Goal: Ask a question

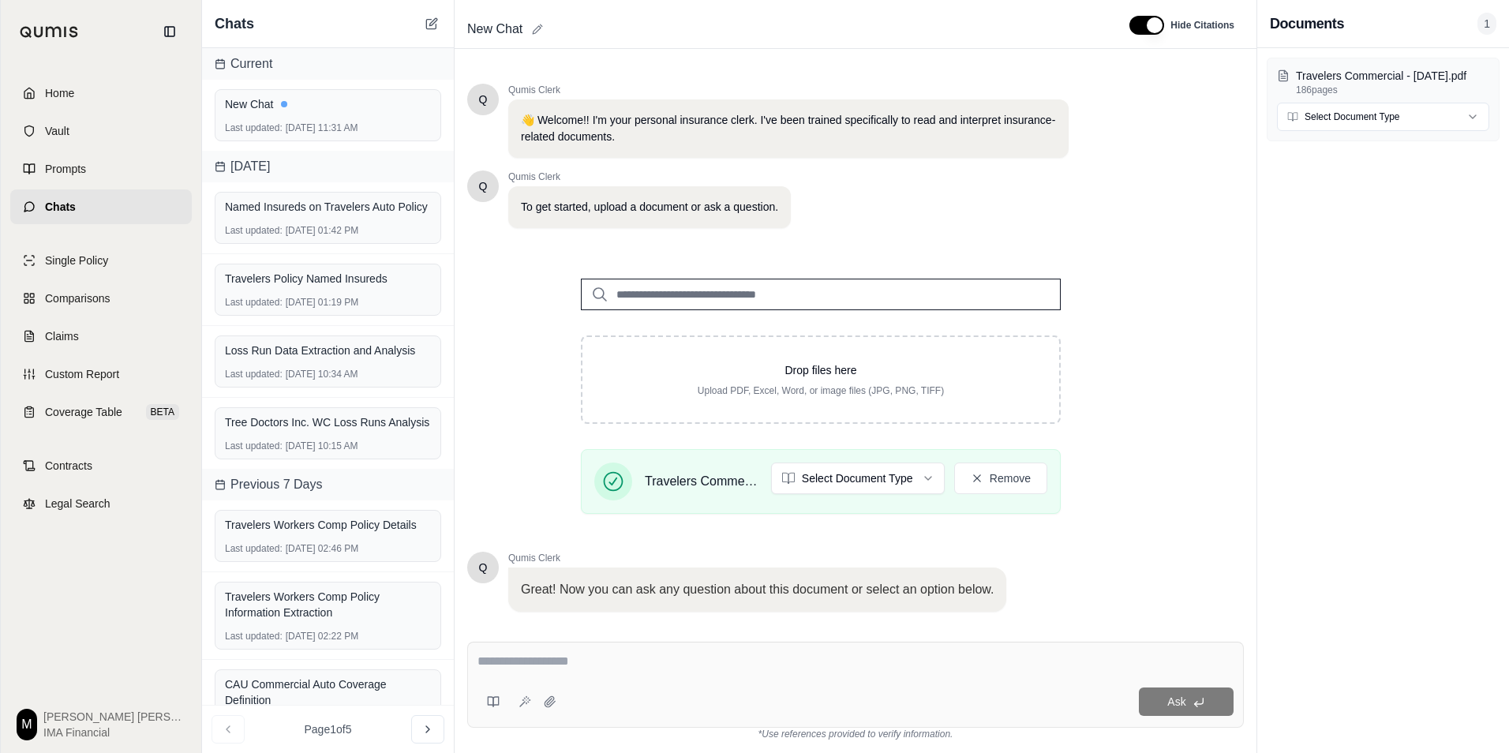
scroll to position [99, 0]
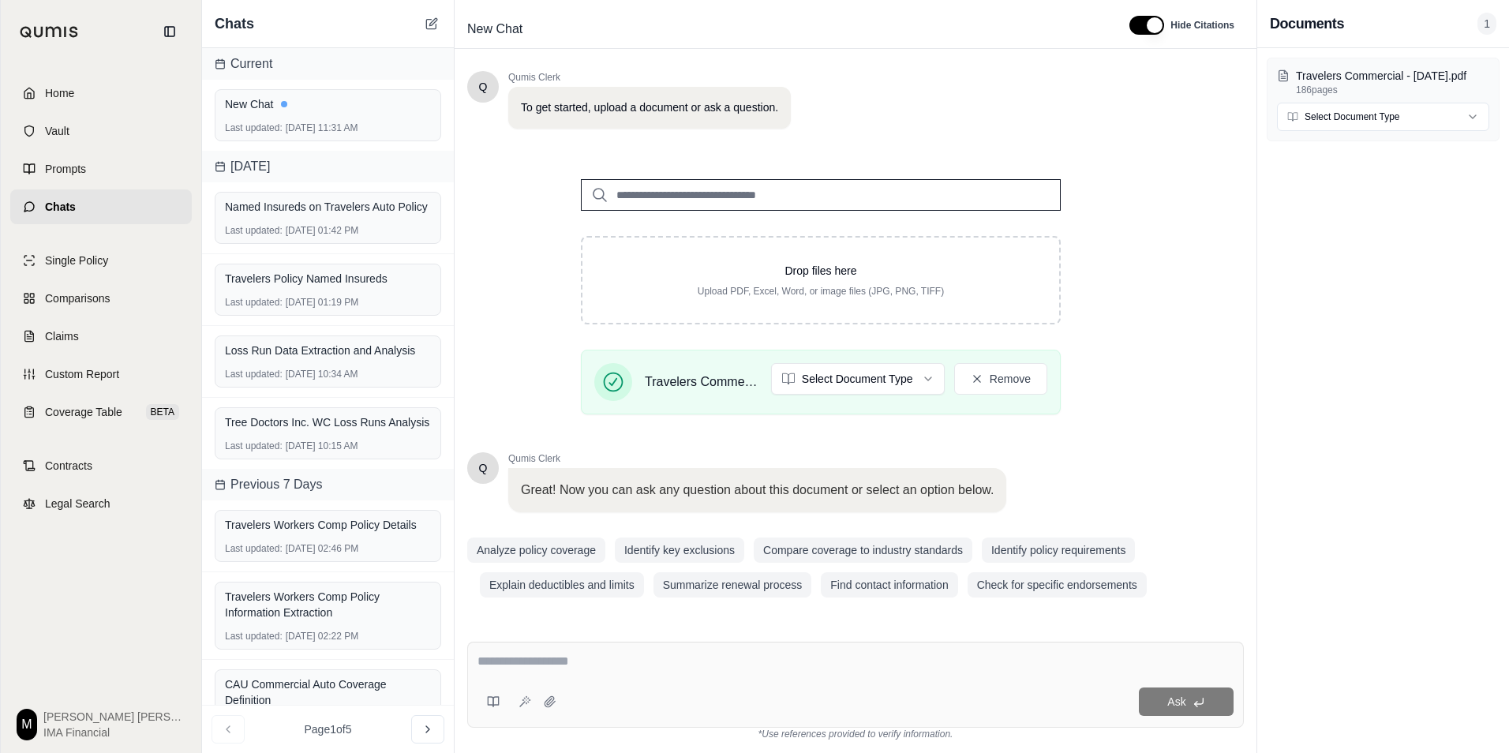
click at [651, 650] on div "Ask" at bounding box center [855, 685] width 777 height 86
drag, startPoint x: 651, startPoint y: 650, endPoint x: 537, endPoint y: 659, distance: 114.8
click at [537, 659] on textarea at bounding box center [856, 661] width 756 height 19
paste textarea "**********"
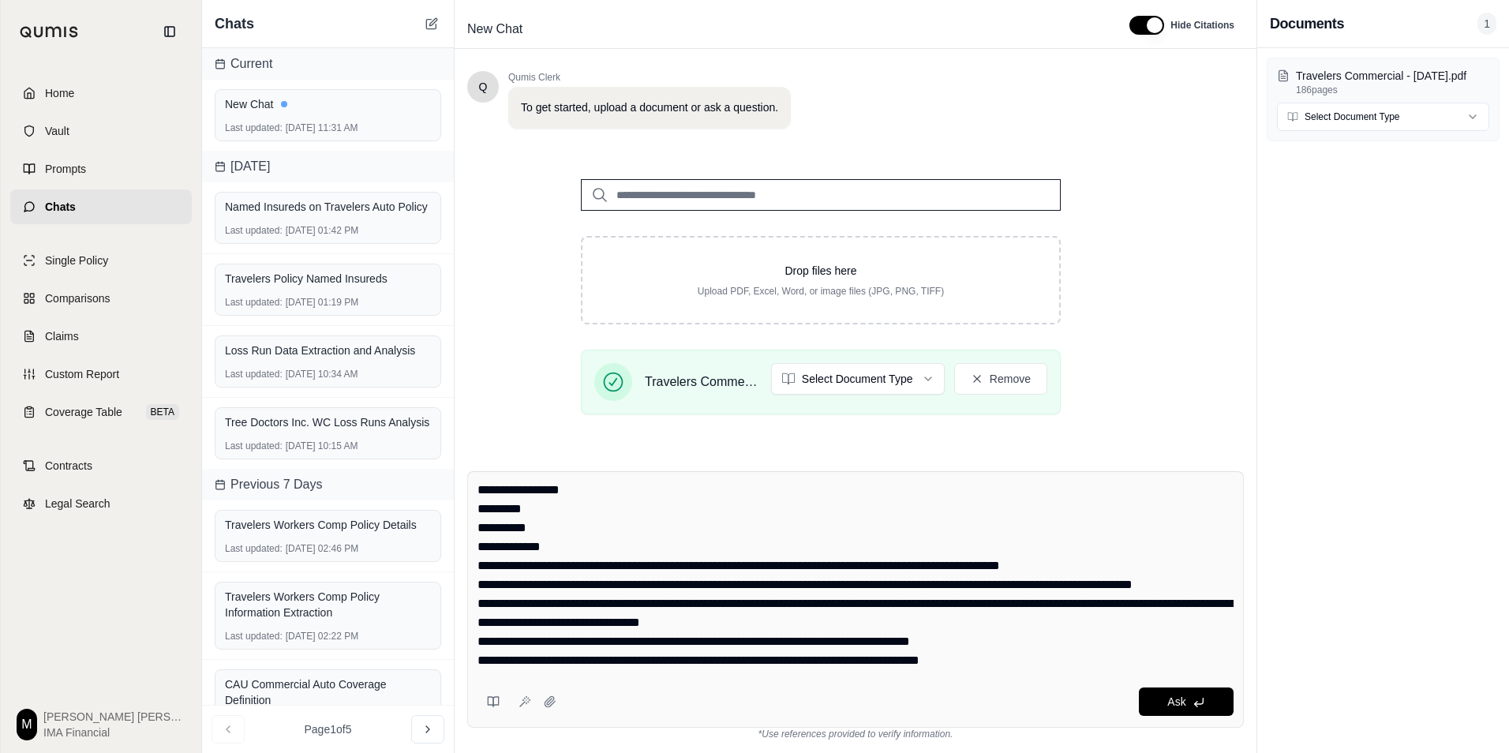
scroll to position [0, 0]
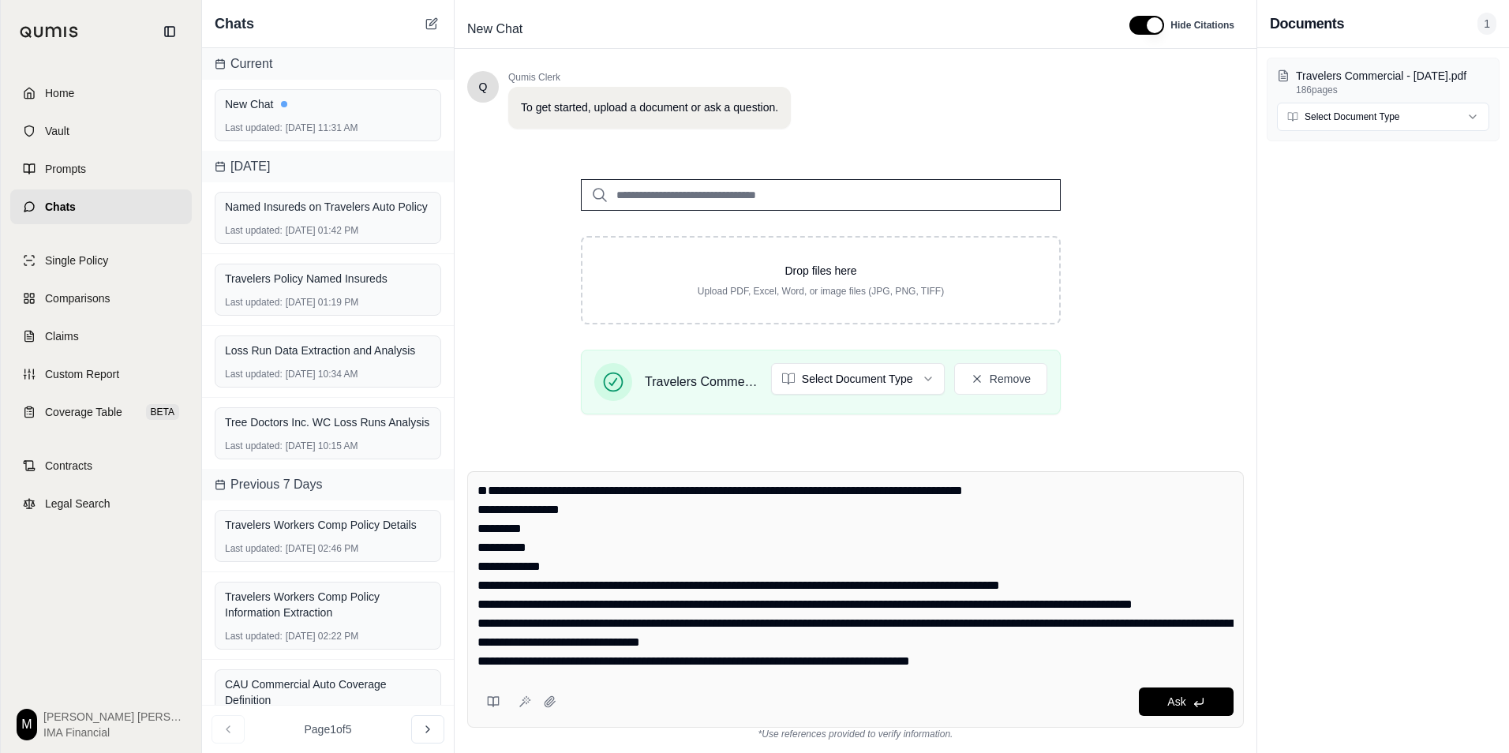
click at [535, 512] on textarea at bounding box center [856, 576] width 756 height 189
click at [515, 492] on textarea at bounding box center [856, 576] width 756 height 189
click at [1093, 489] on textarea at bounding box center [856, 576] width 756 height 189
click at [517, 489] on textarea at bounding box center [856, 576] width 756 height 189
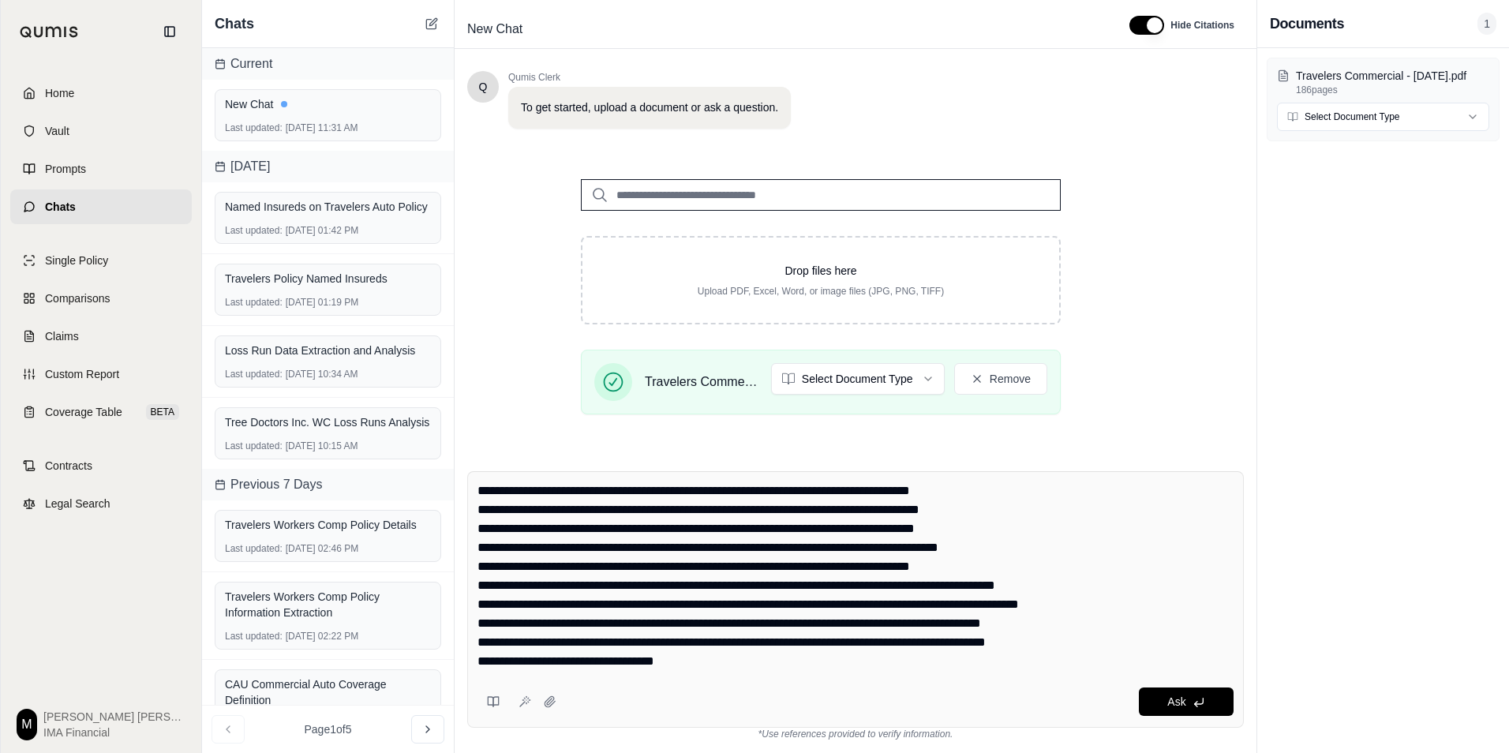
scroll to position [208, 0]
type textarea "**********"
click at [1186, 709] on button "Ask" at bounding box center [1186, 702] width 95 height 28
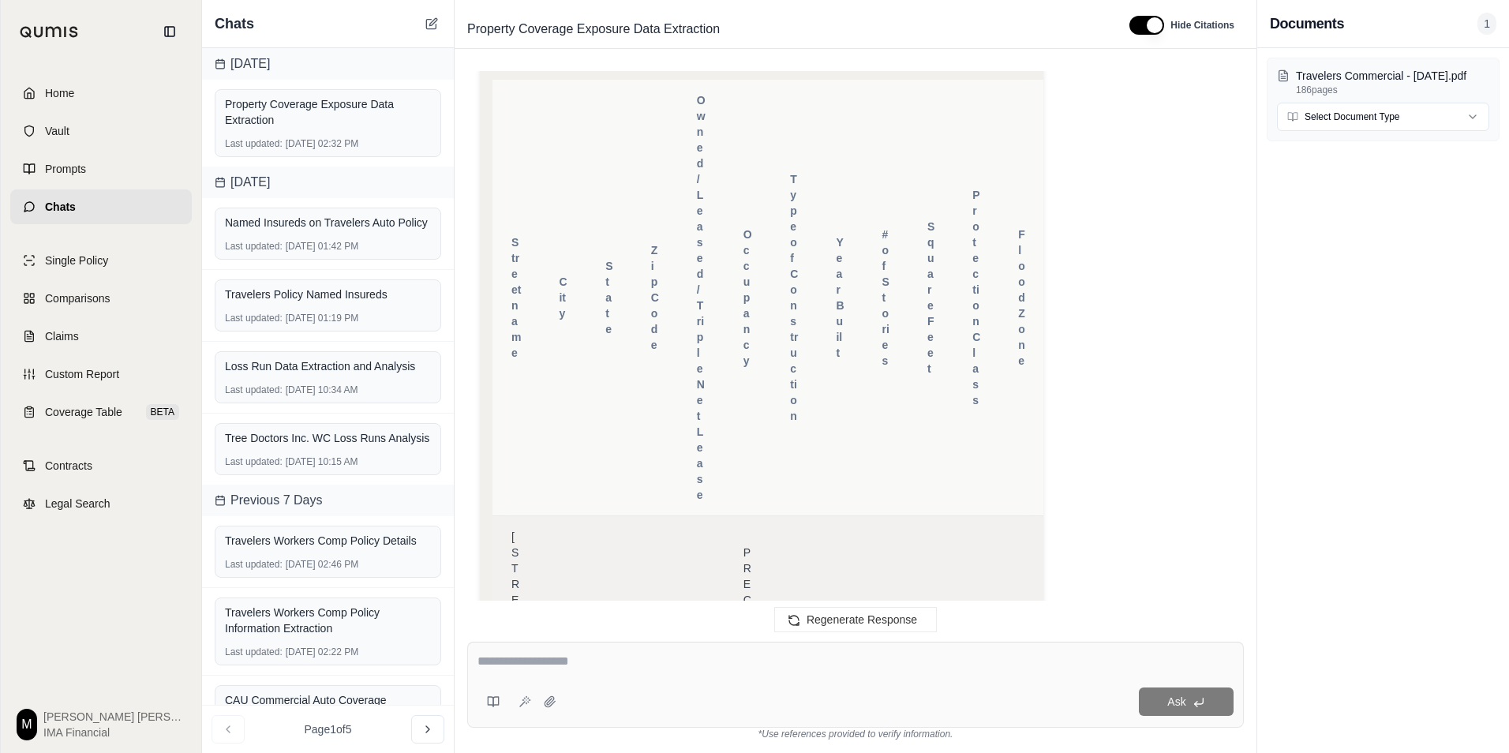
scroll to position [2033, 0]
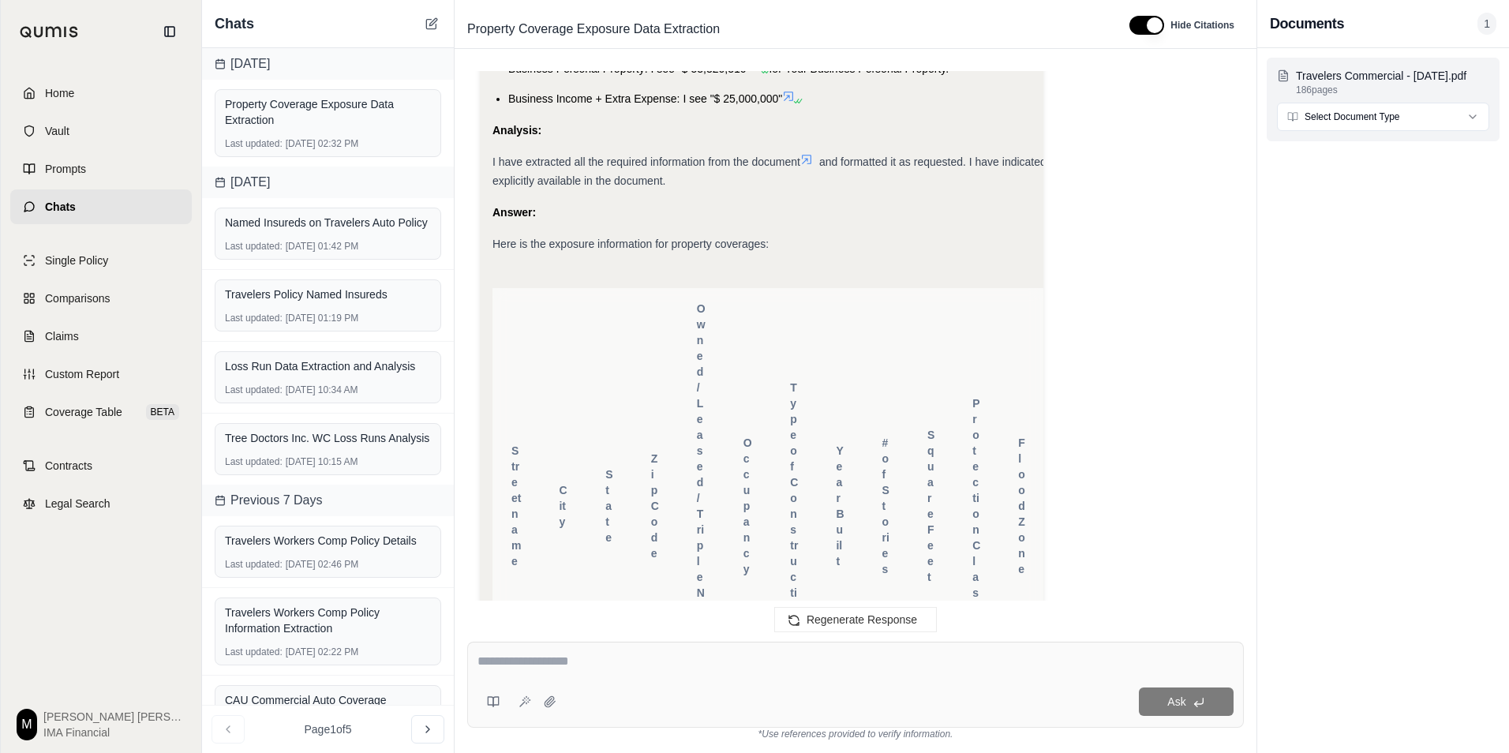
click at [1378, 118] on html "Home Vault Prompts Chats Single Policy Comparisons Claims Custom Report Coverag…" at bounding box center [754, 376] width 1509 height 753
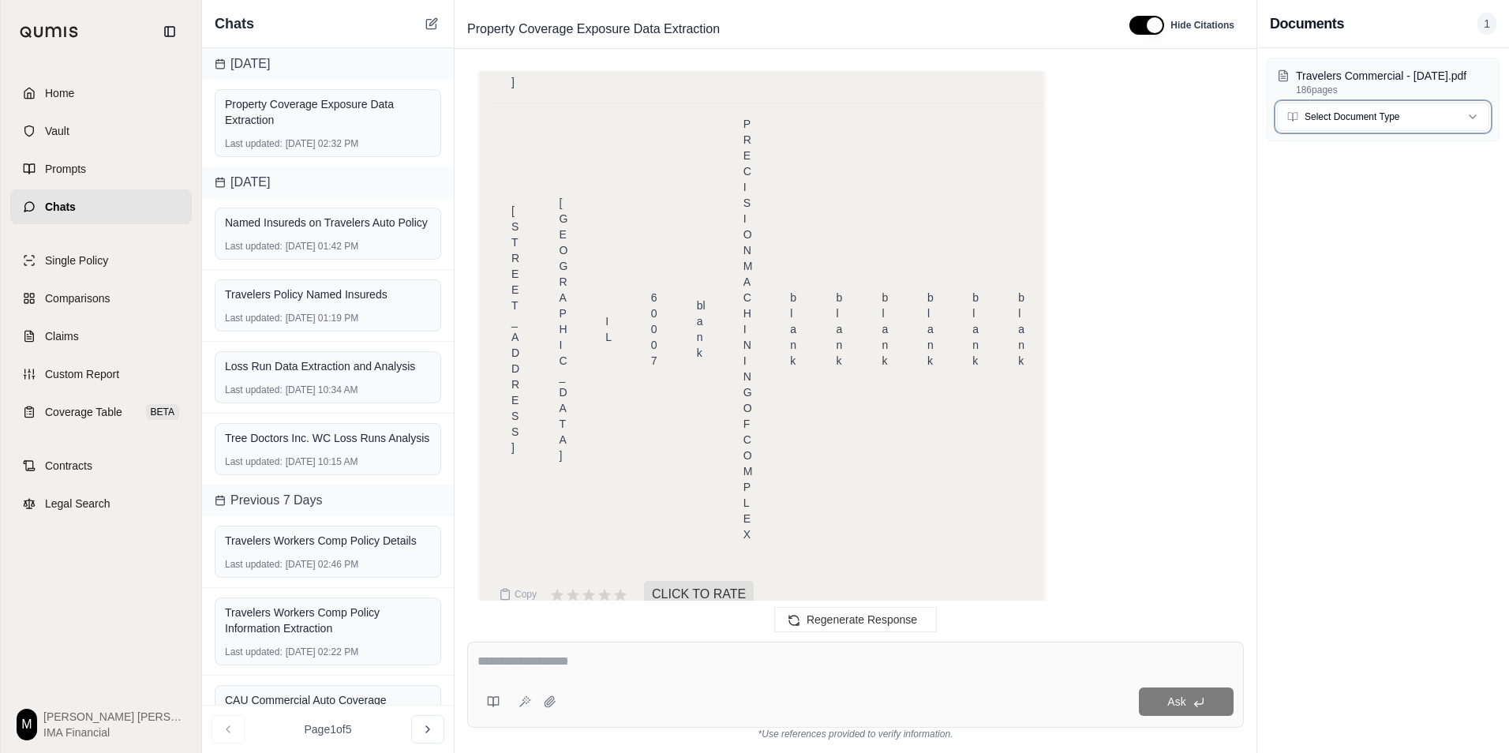
click at [1135, 466] on html "Home Vault Prompts Chats Single Policy Comparisons Claims Custom Report Coverag…" at bounding box center [754, 376] width 1509 height 753
